Goal: Transaction & Acquisition: Purchase product/service

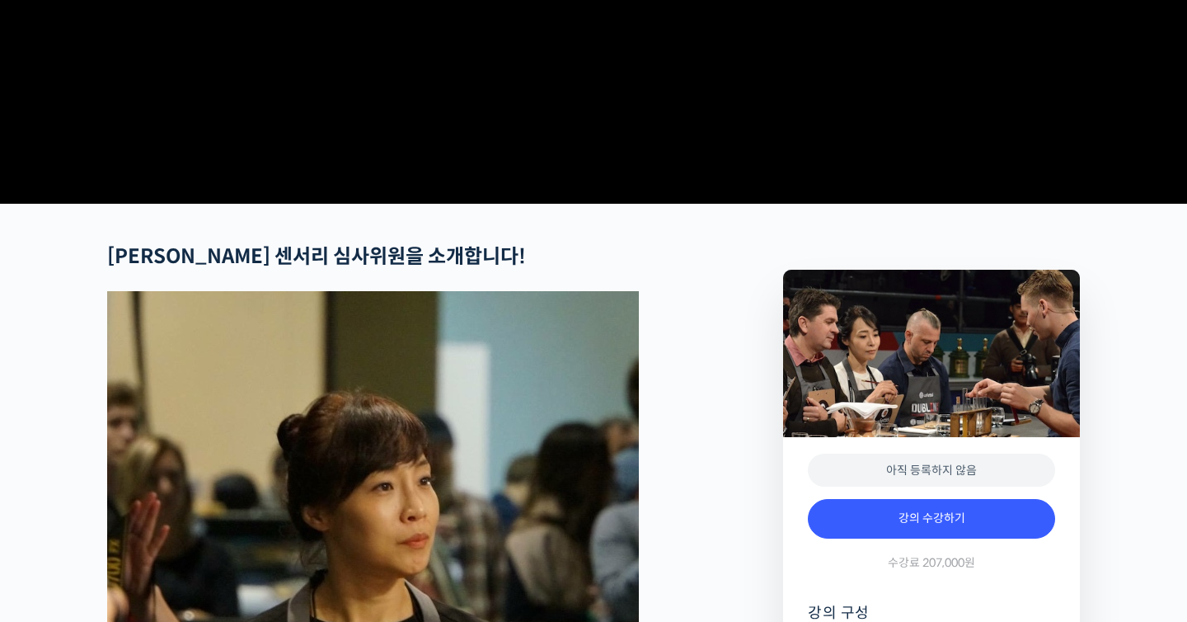
scroll to position [714, 0]
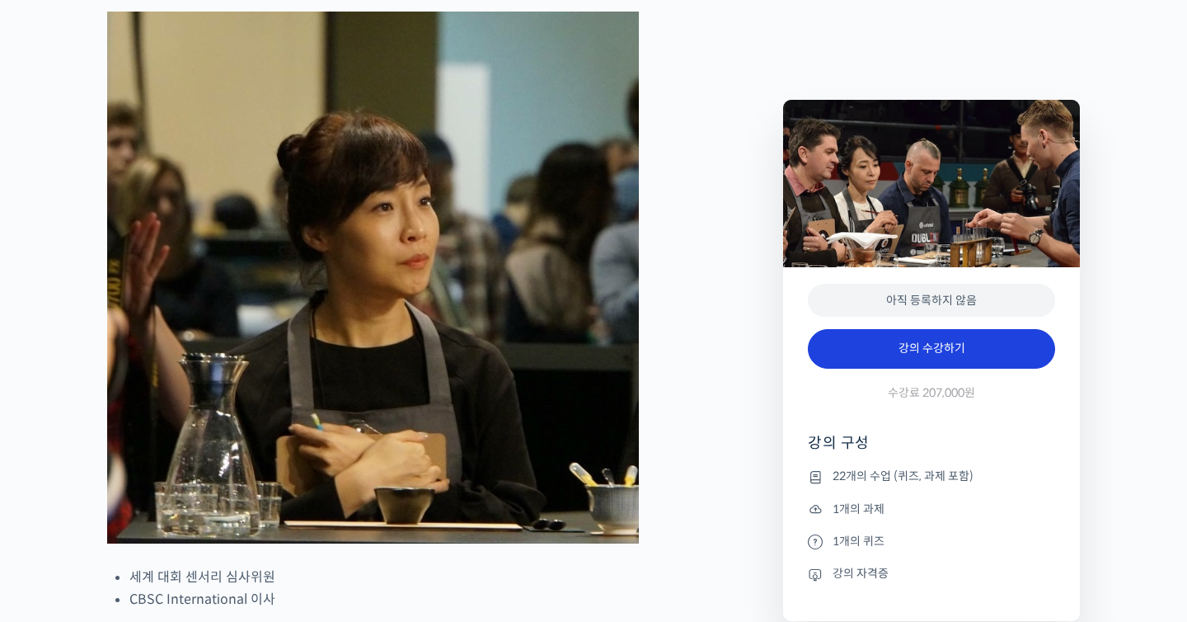
click at [944, 350] on link "강의 수강하기" at bounding box center [931, 349] width 247 height 40
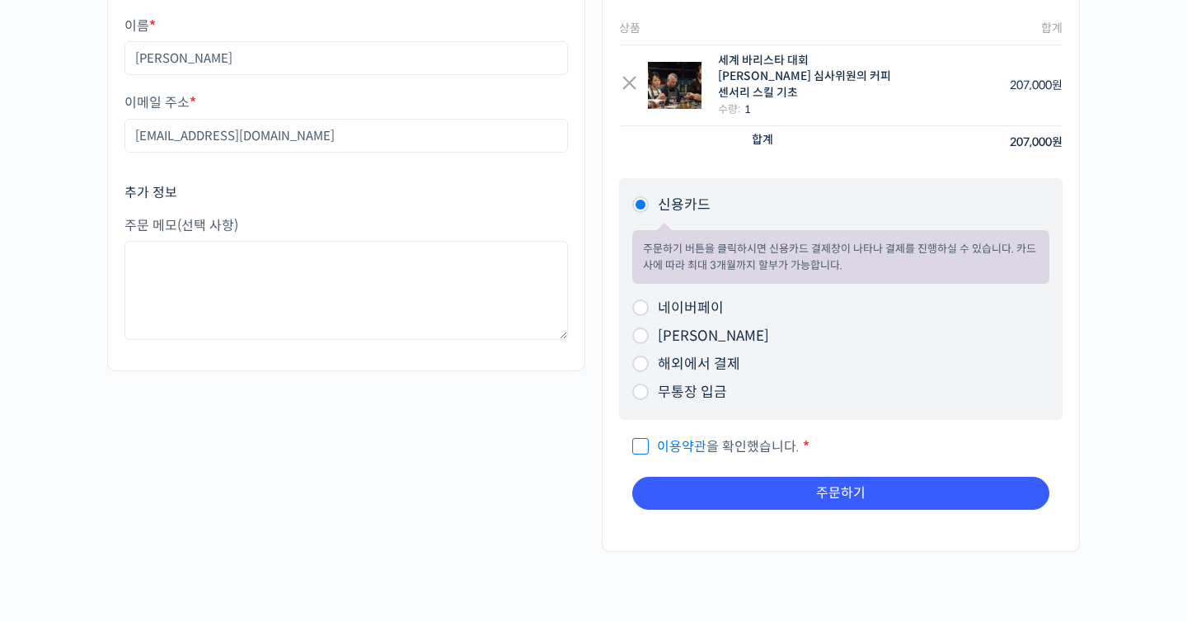
scroll to position [240, 0]
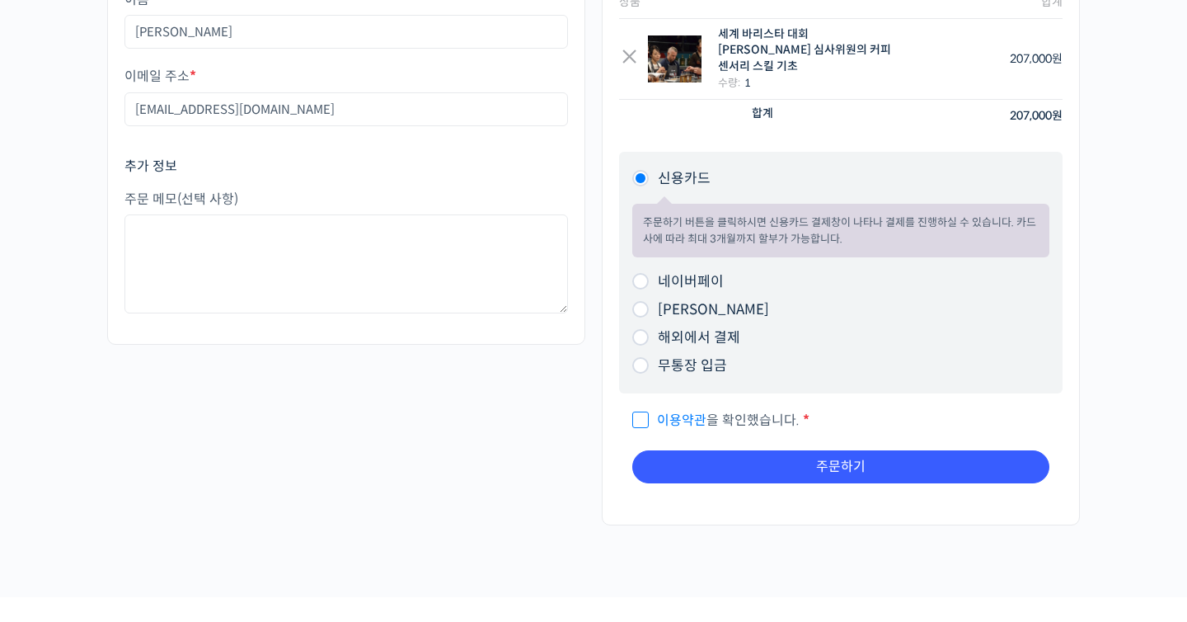
click at [710, 273] on label "네이버페이" at bounding box center [691, 281] width 66 height 17
click at [649, 273] on input "네이버페이" at bounding box center [640, 281] width 16 height 16
radio input "true"
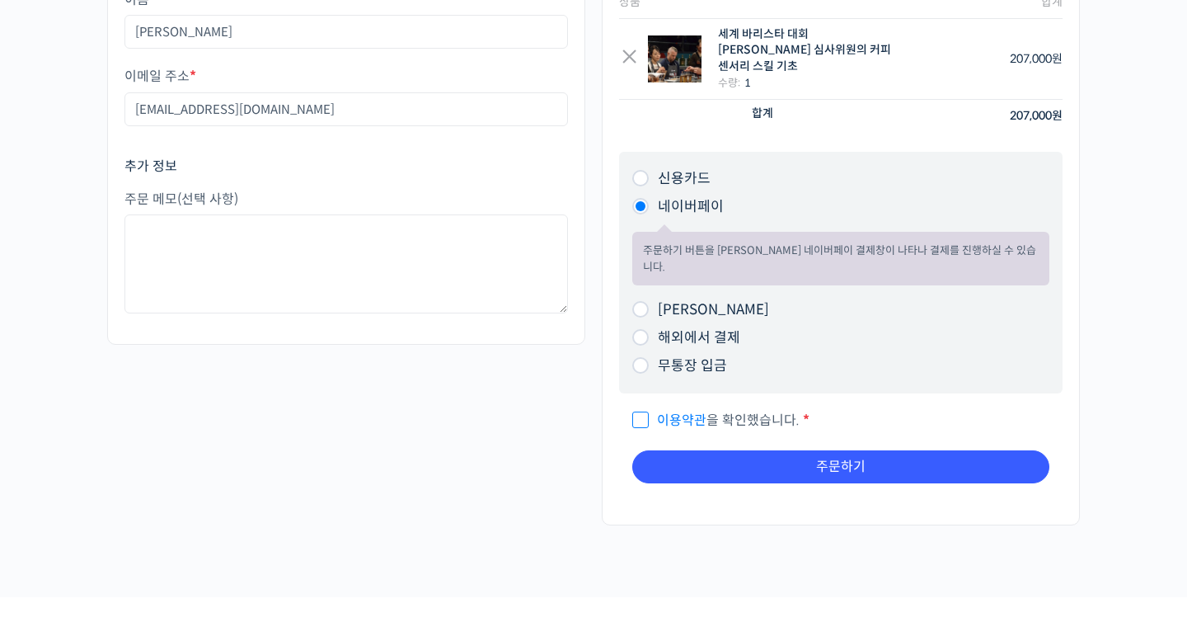
click at [722, 411] on span "이용약관 을 확인했습니다." at bounding box center [715, 419] width 167 height 17
click at [643, 407] on input "이용약관 을 확인했습니다. *" at bounding box center [637, 412] width 11 height 11
checkbox input "true"
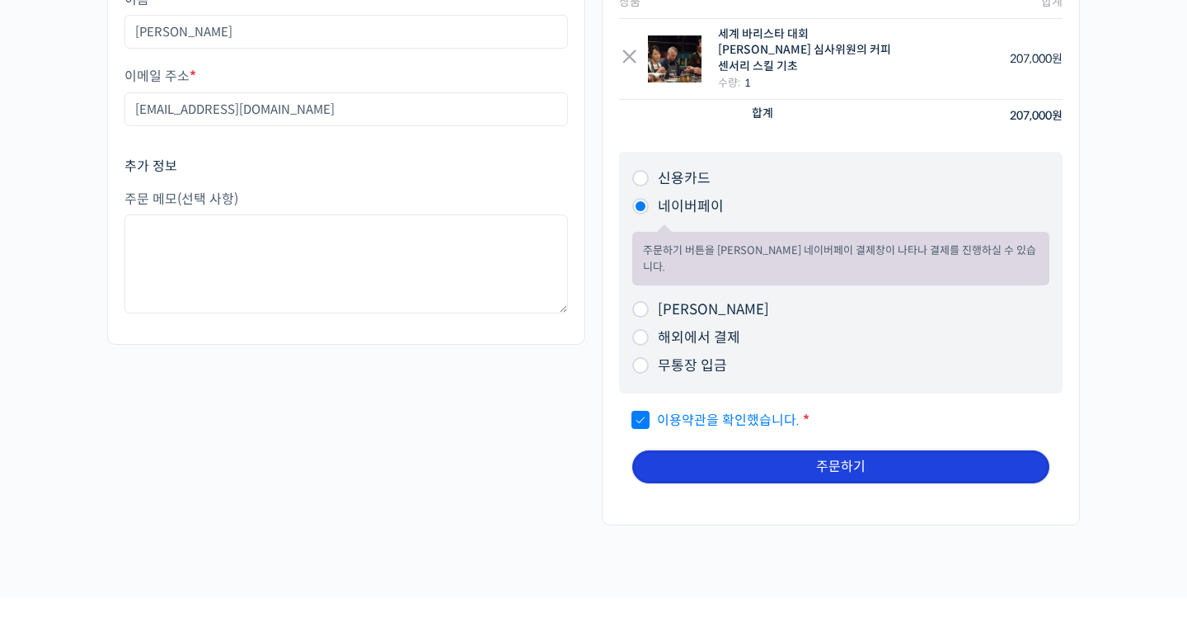
click at [784, 450] on button "주문하기" at bounding box center [840, 466] width 417 height 33
